Goal: Task Accomplishment & Management: Manage account settings

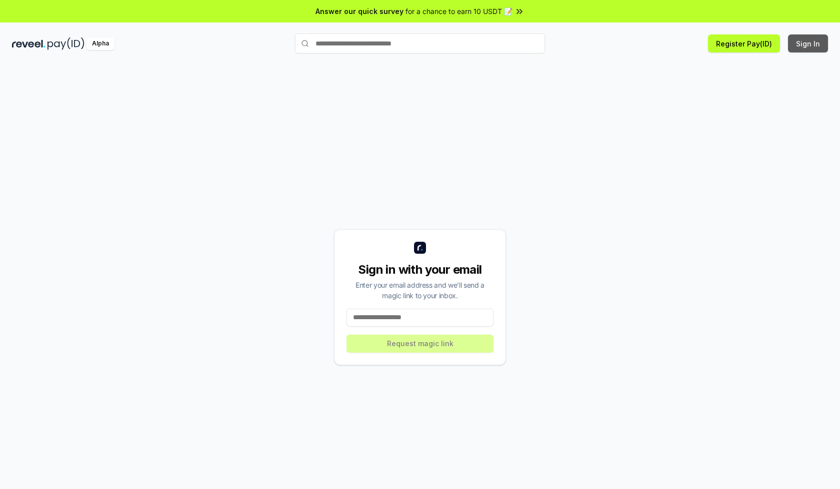
click at [808, 43] on button "Sign In" at bounding box center [808, 43] width 40 height 18
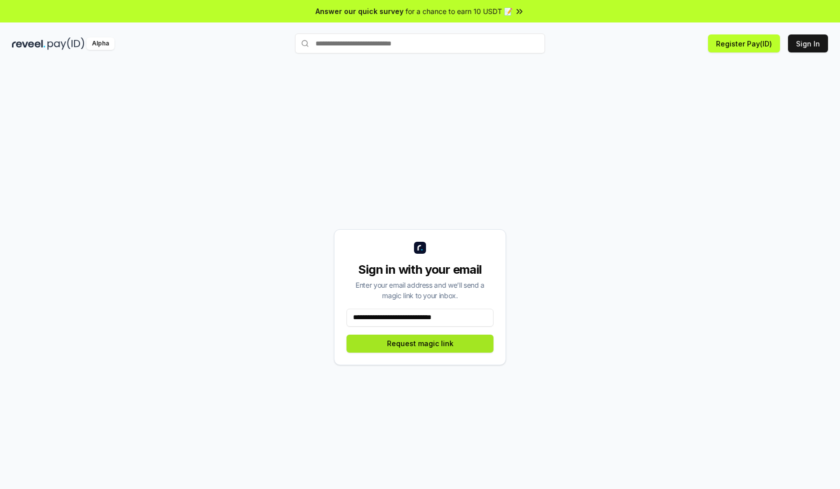
type input "**********"
click at [420, 343] on button "Request magic link" at bounding box center [419, 344] width 147 height 18
